Goal: Transaction & Acquisition: Purchase product/service

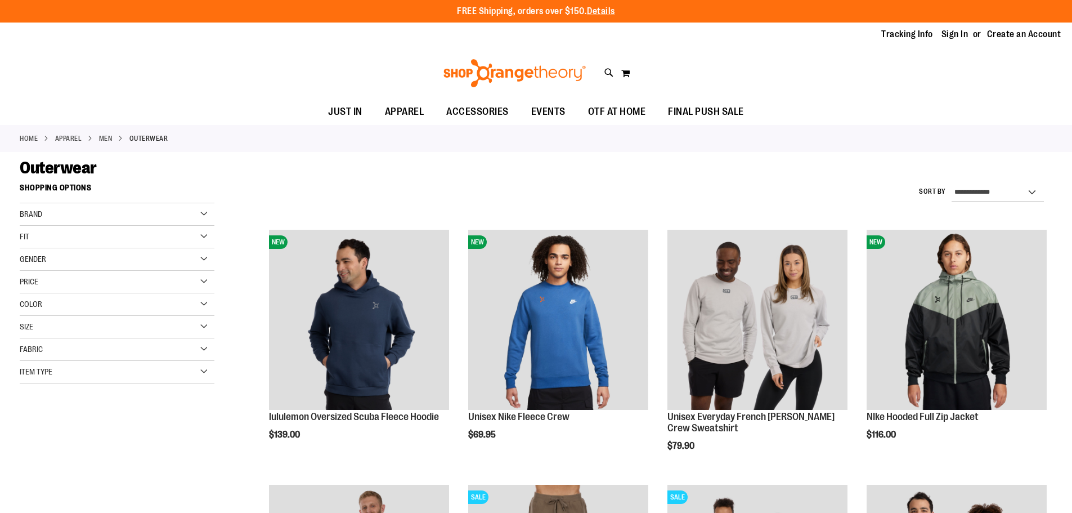
click at [91, 140] on li "APPAREL" at bounding box center [77, 138] width 44 height 10
click at [79, 141] on link "APPAREL" at bounding box center [68, 138] width 27 height 10
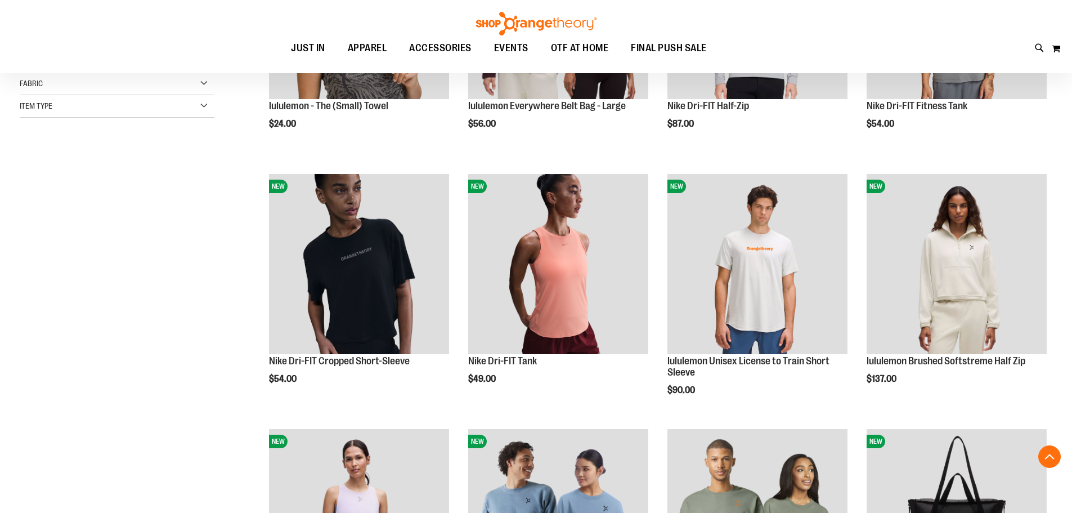
scroll to position [506, 0]
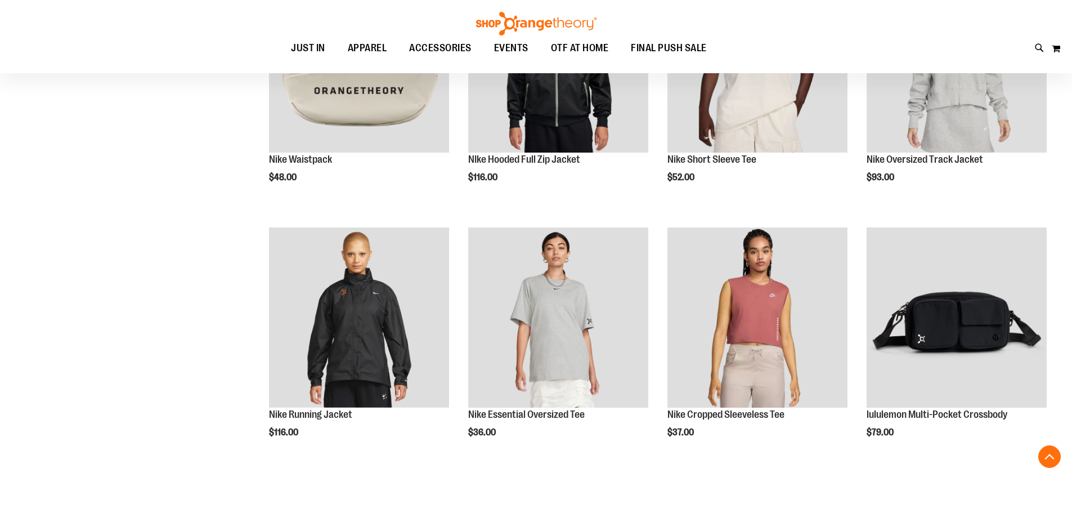
scroll to position [1351, 0]
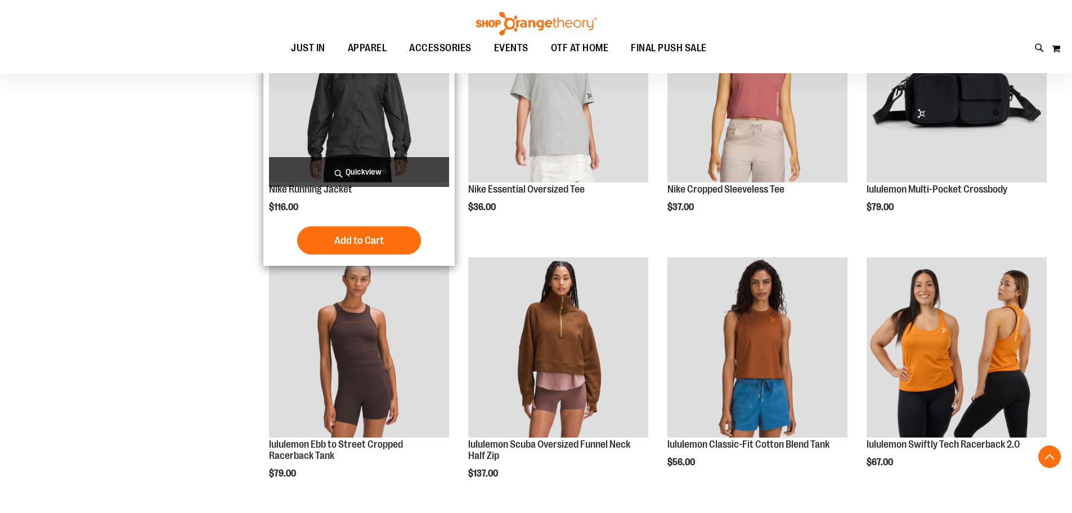
scroll to position [2082, 0]
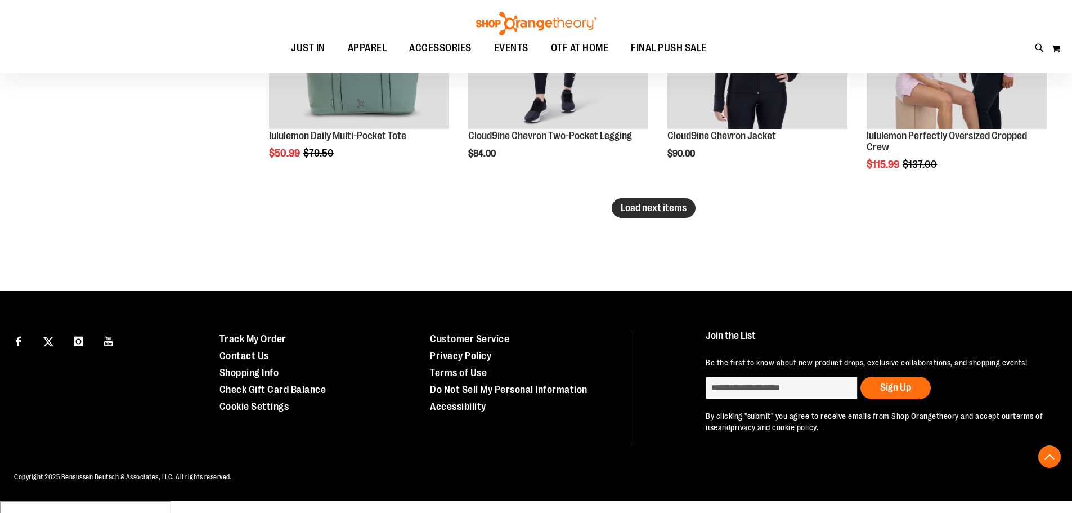
click at [649, 213] on span "Load next items" at bounding box center [654, 207] width 66 height 11
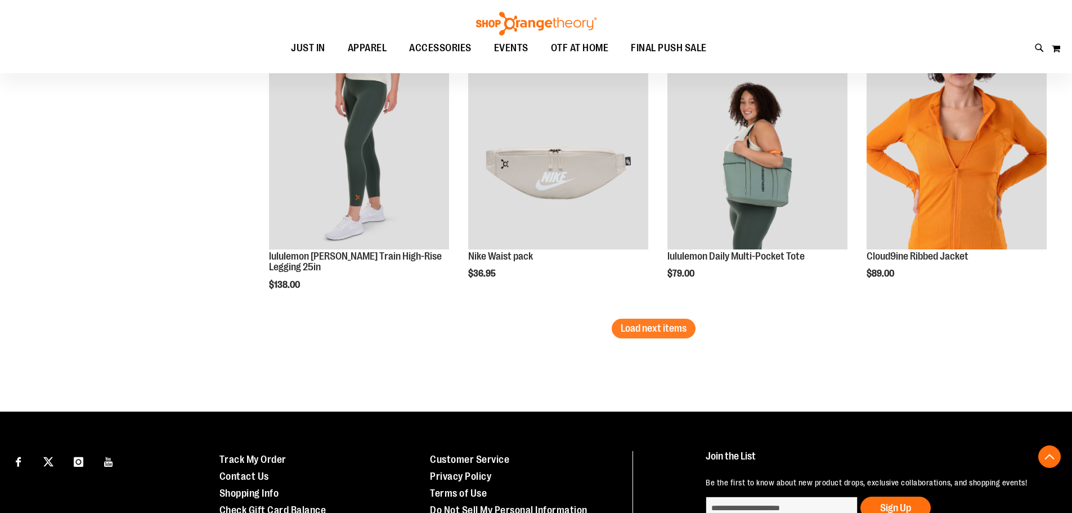
scroll to position [2996, 0]
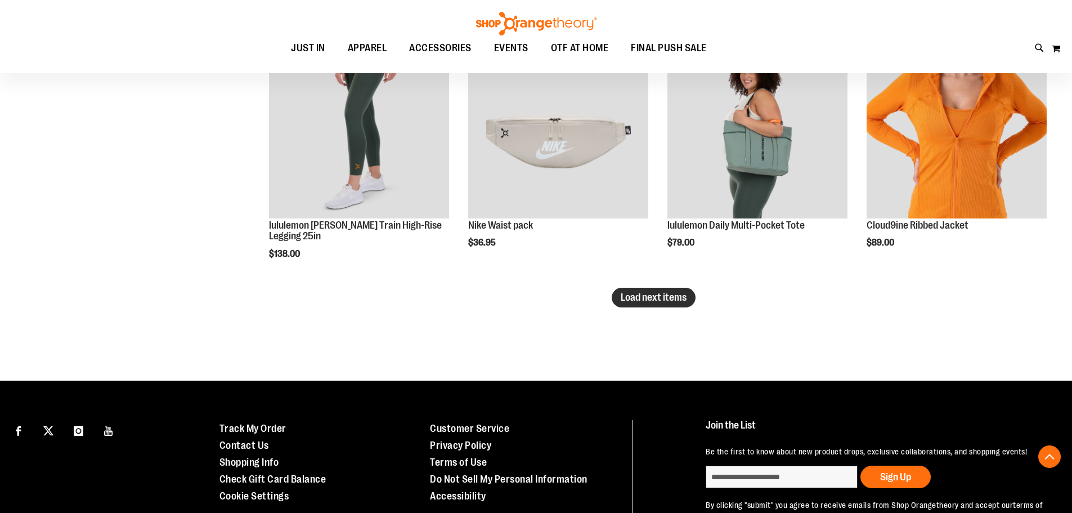
click at [666, 300] on span "Load next items" at bounding box center [654, 297] width 66 height 11
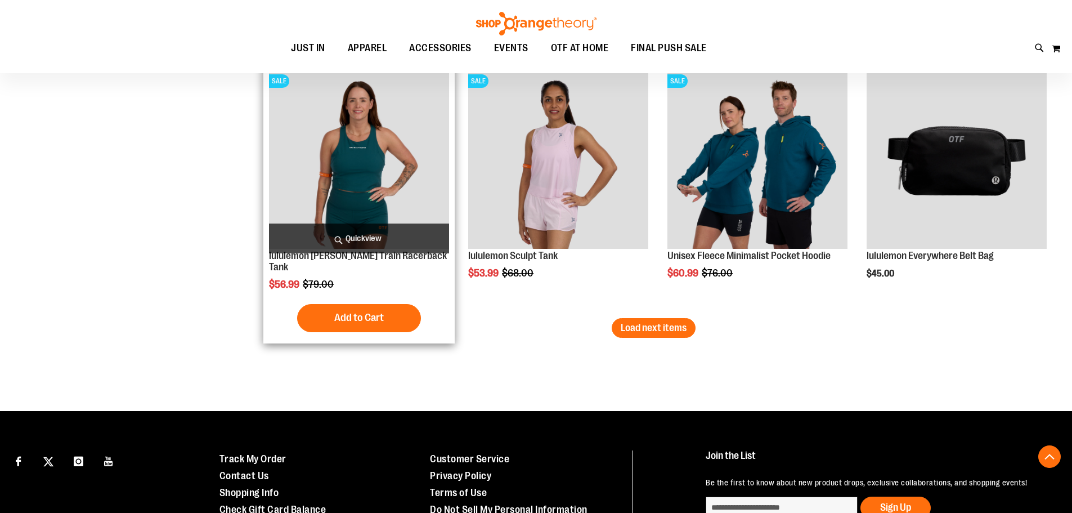
scroll to position [3850, 0]
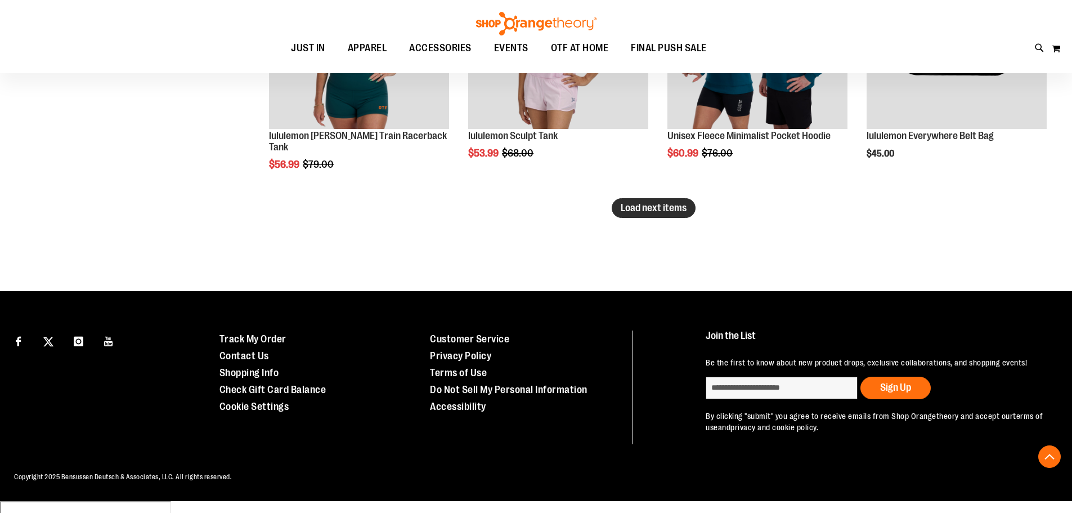
click at [650, 210] on span "Load next items" at bounding box center [654, 207] width 66 height 11
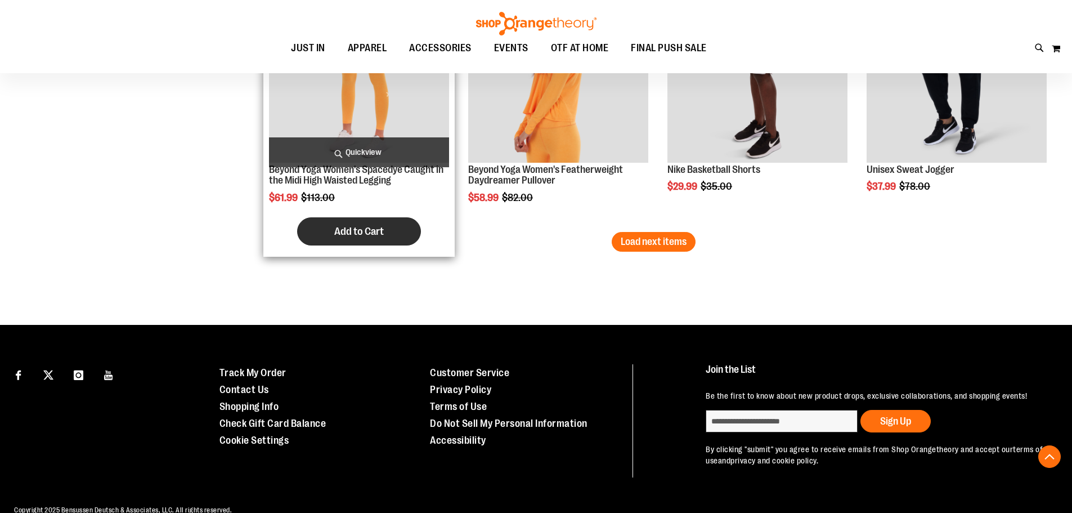
scroll to position [4581, 0]
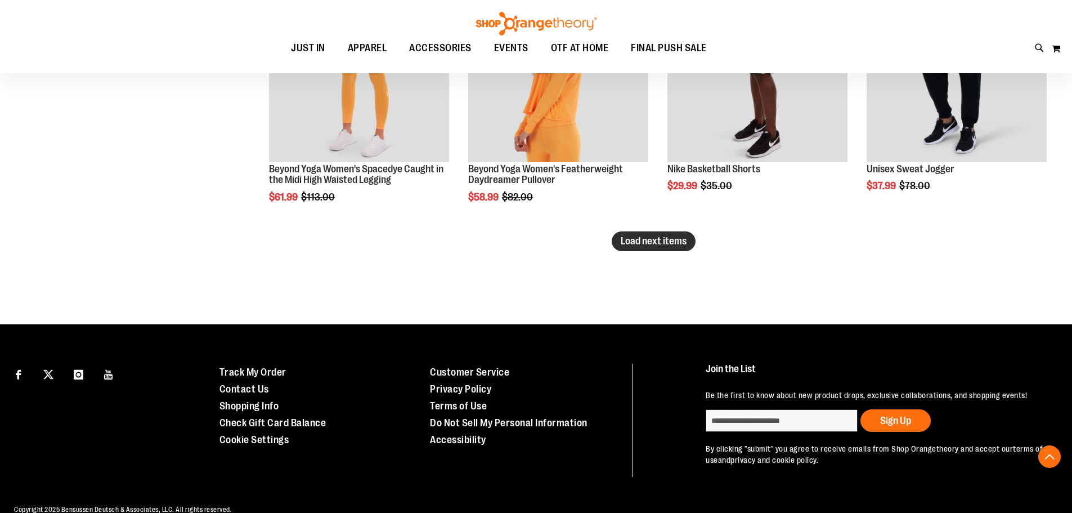
click at [645, 251] on button "Load next items" at bounding box center [654, 241] width 84 height 20
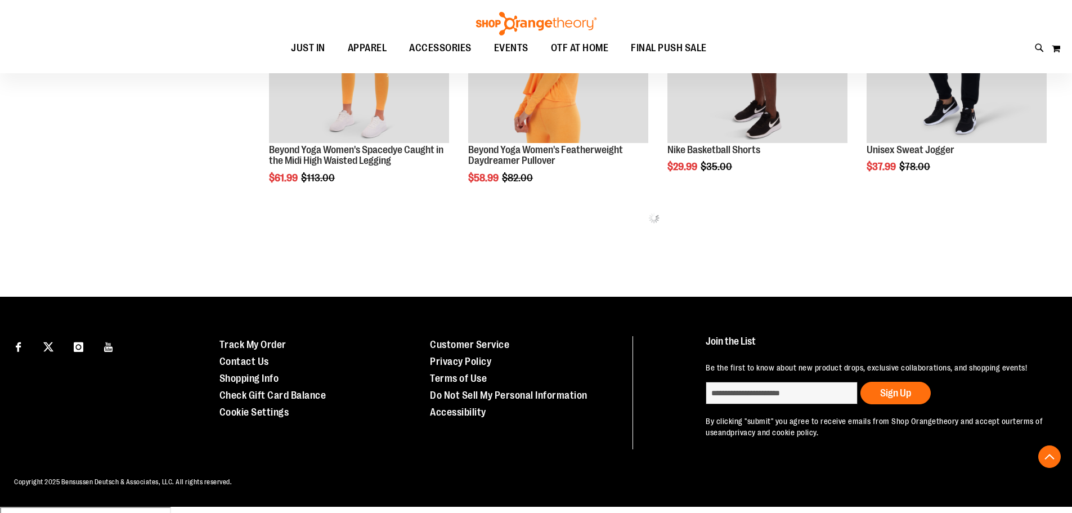
scroll to position [4606, 0]
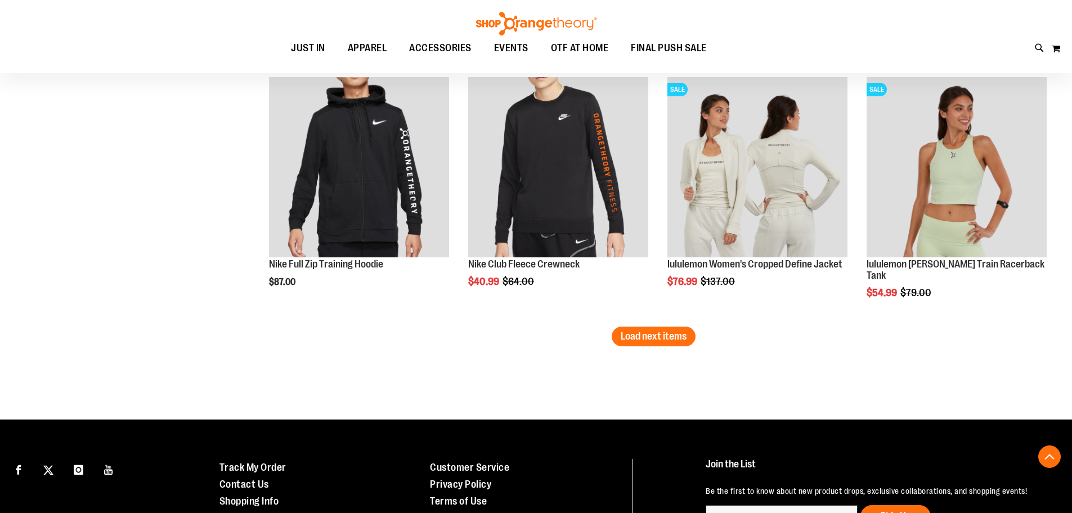
scroll to position [5379, 0]
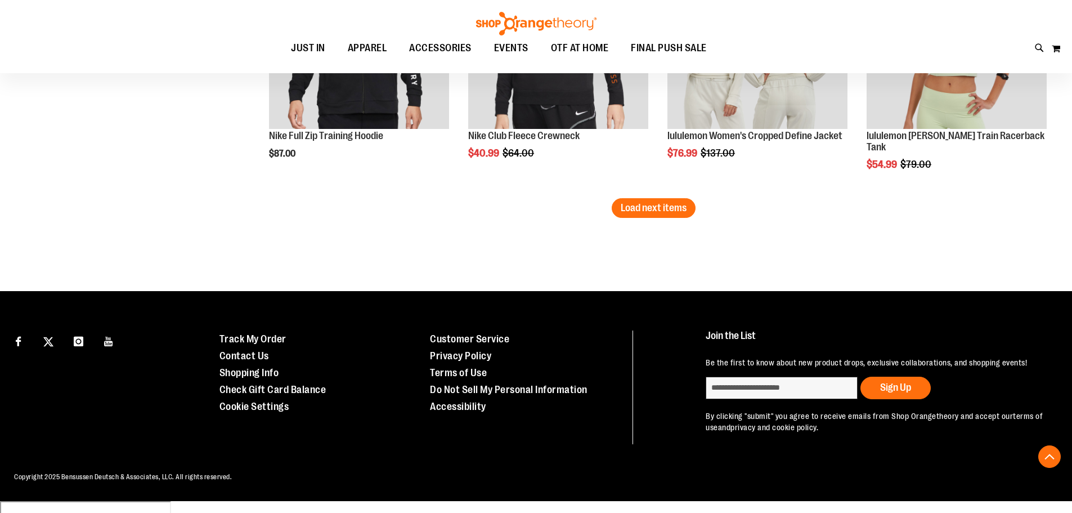
drag, startPoint x: 656, startPoint y: 216, endPoint x: 604, endPoint y: 229, distance: 54.6
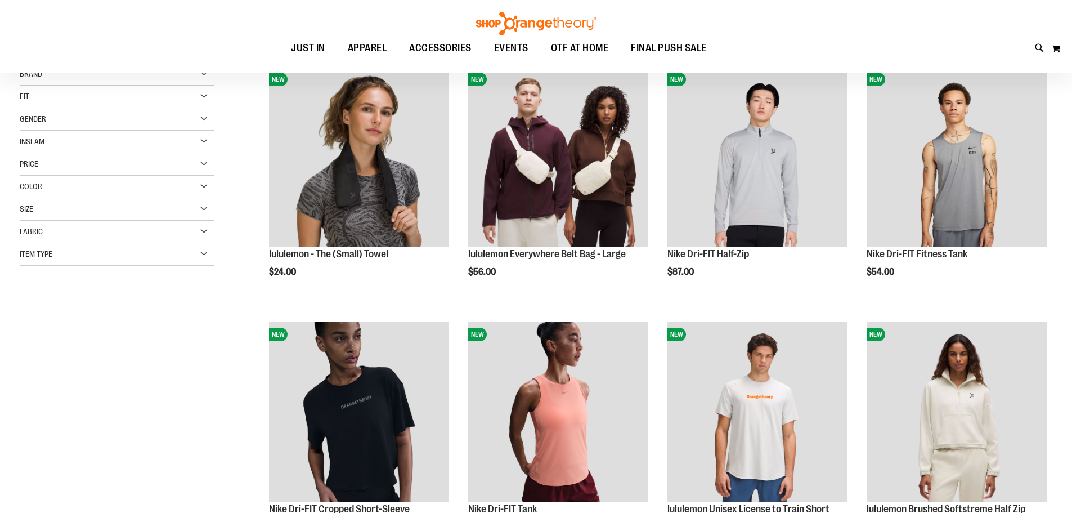
scroll to position [337, 0]
